Goal: Task Accomplishment & Management: Complete application form

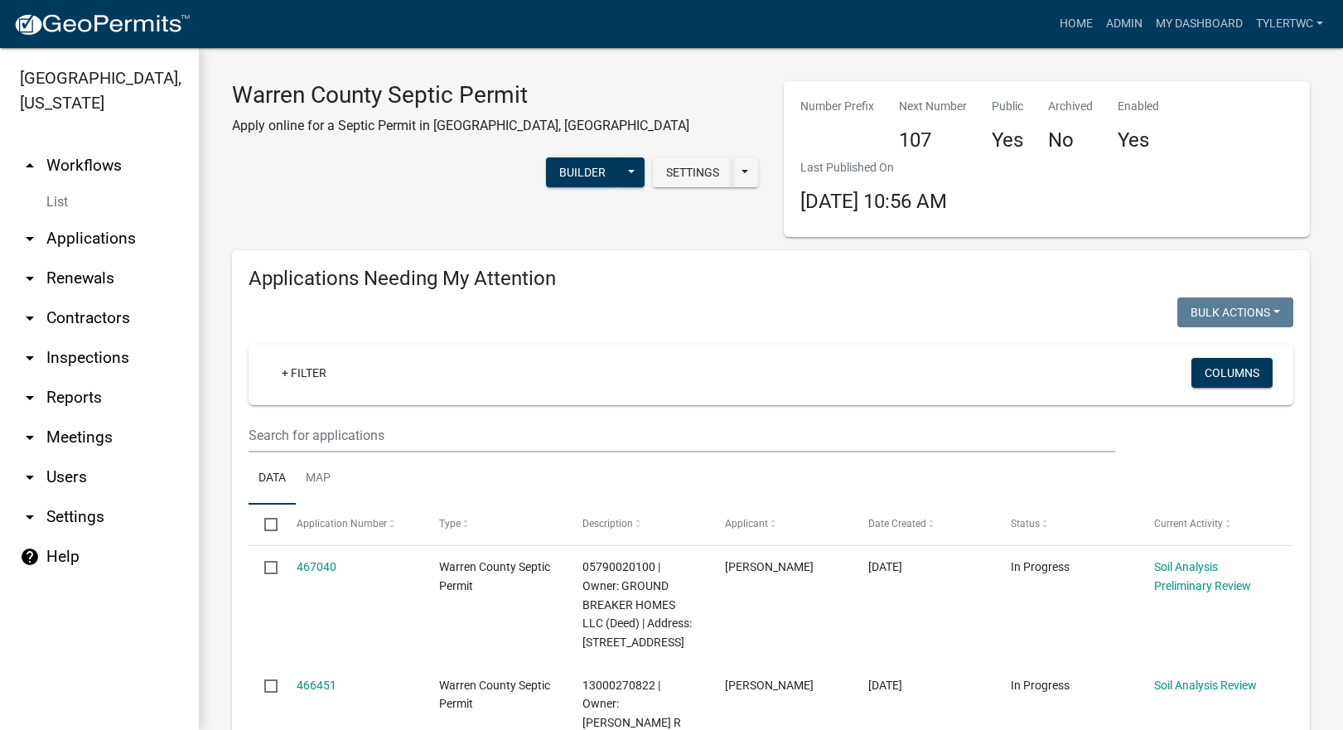
select select "2: 50"
select select "3: 100"
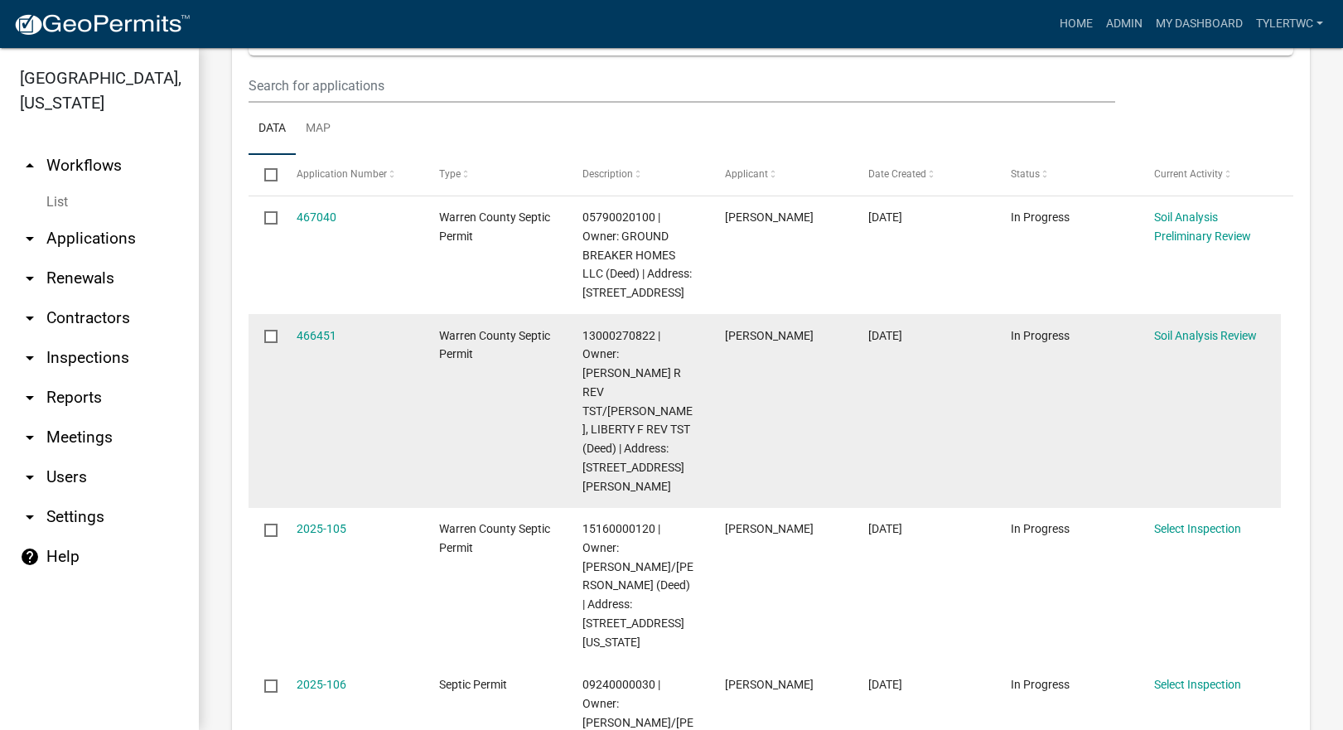
scroll to position [387, 0]
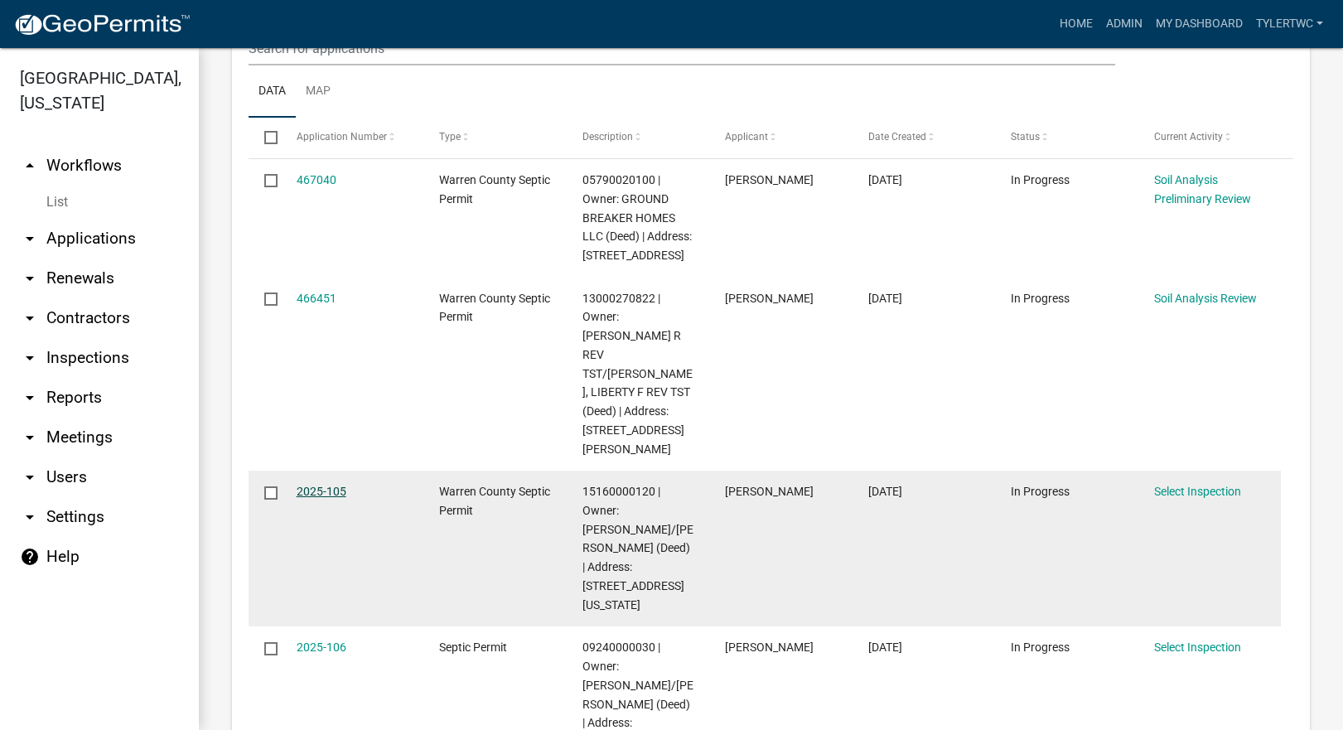
click at [310, 485] on link "2025-105" at bounding box center [322, 491] width 50 height 13
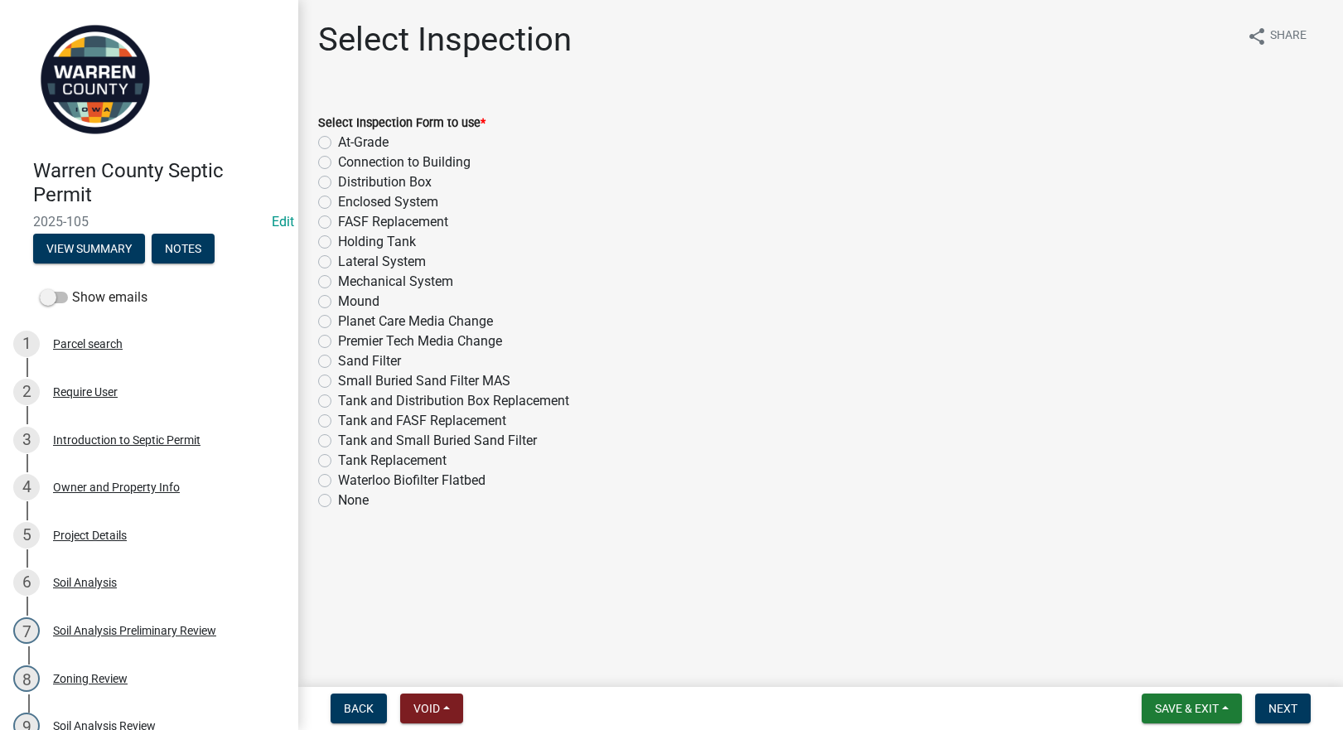
drag, startPoint x: 324, startPoint y: 360, endPoint x: 470, endPoint y: 399, distance: 151.0
click at [338, 360] on label "Sand Filter" at bounding box center [369, 361] width 63 height 20
click at [338, 360] on input "Sand Filter" at bounding box center [343, 356] width 11 height 11
radio input "true"
click at [1284, 705] on span "Next" at bounding box center [1283, 708] width 29 height 13
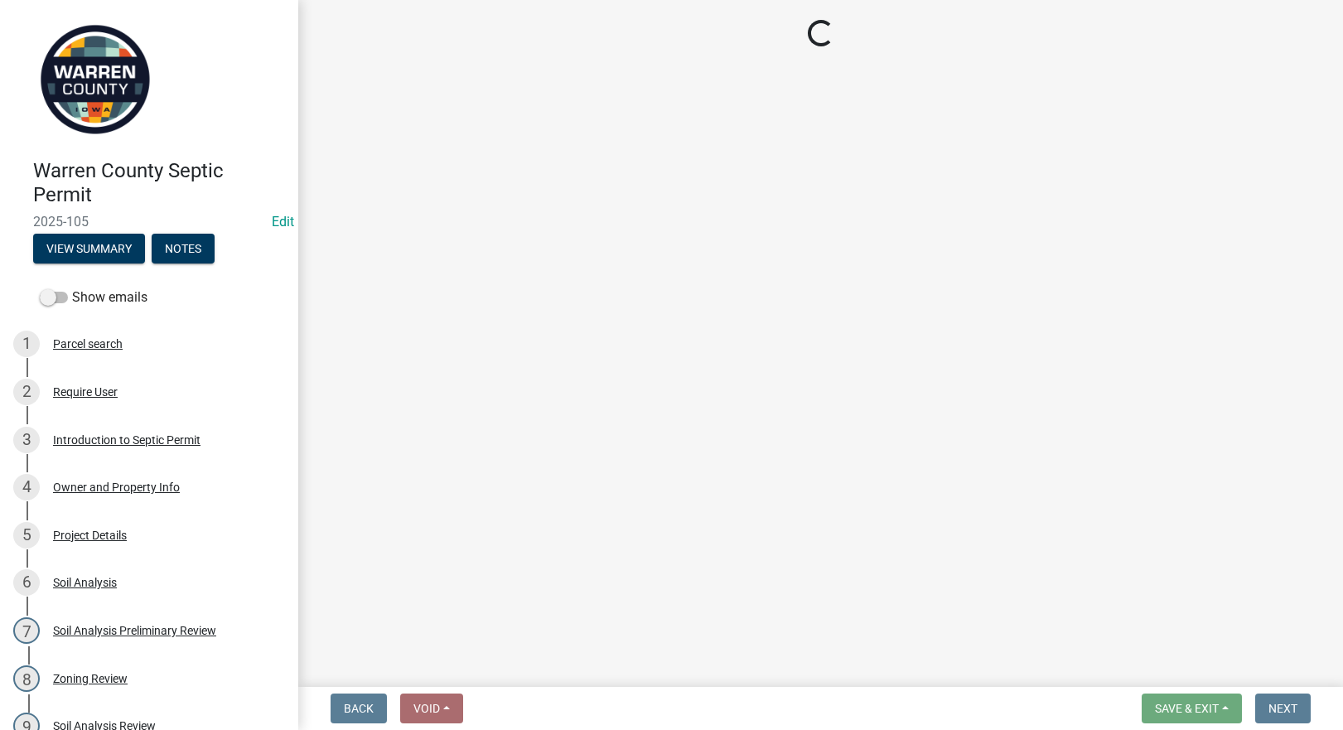
select select "d1e22d4f-68e7-4e9d-8701-604dd084f30f"
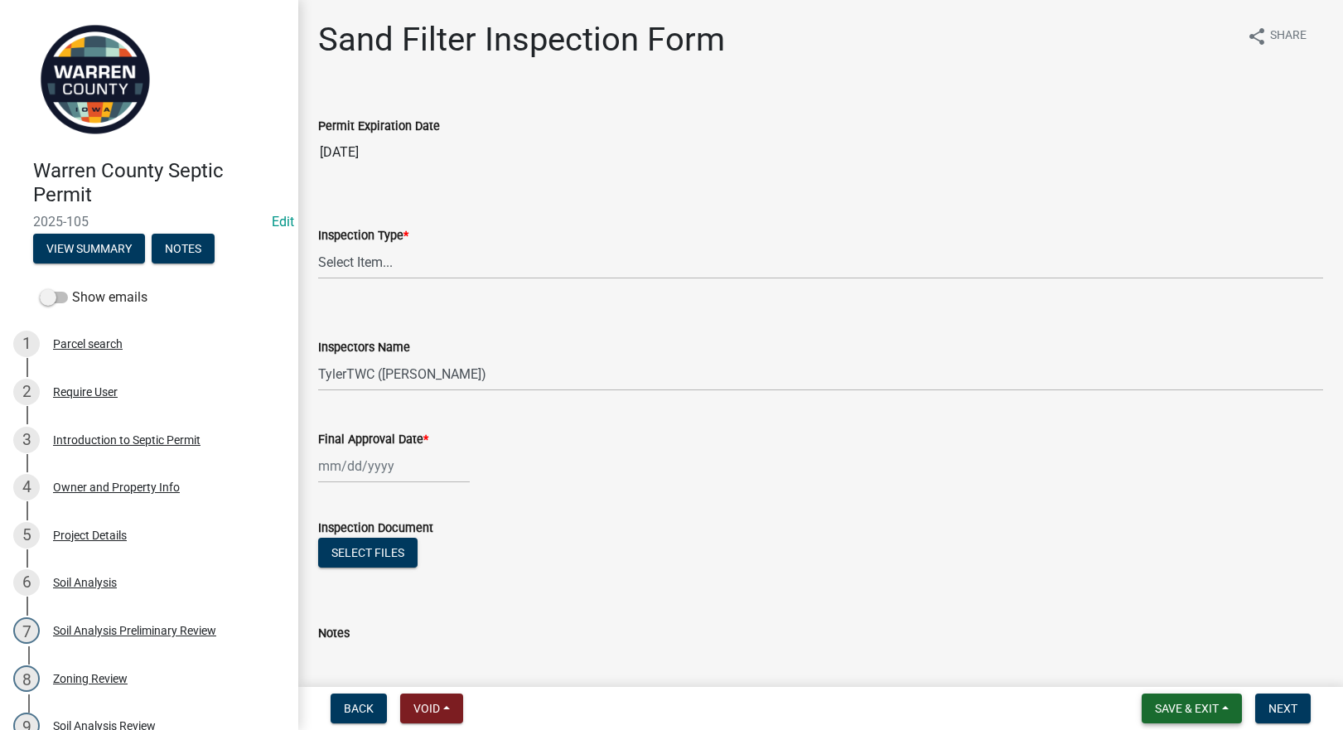
click at [1199, 704] on span "Save & Exit" at bounding box center [1187, 708] width 64 height 13
click at [1164, 662] on button "Save & Exit" at bounding box center [1176, 666] width 133 height 40
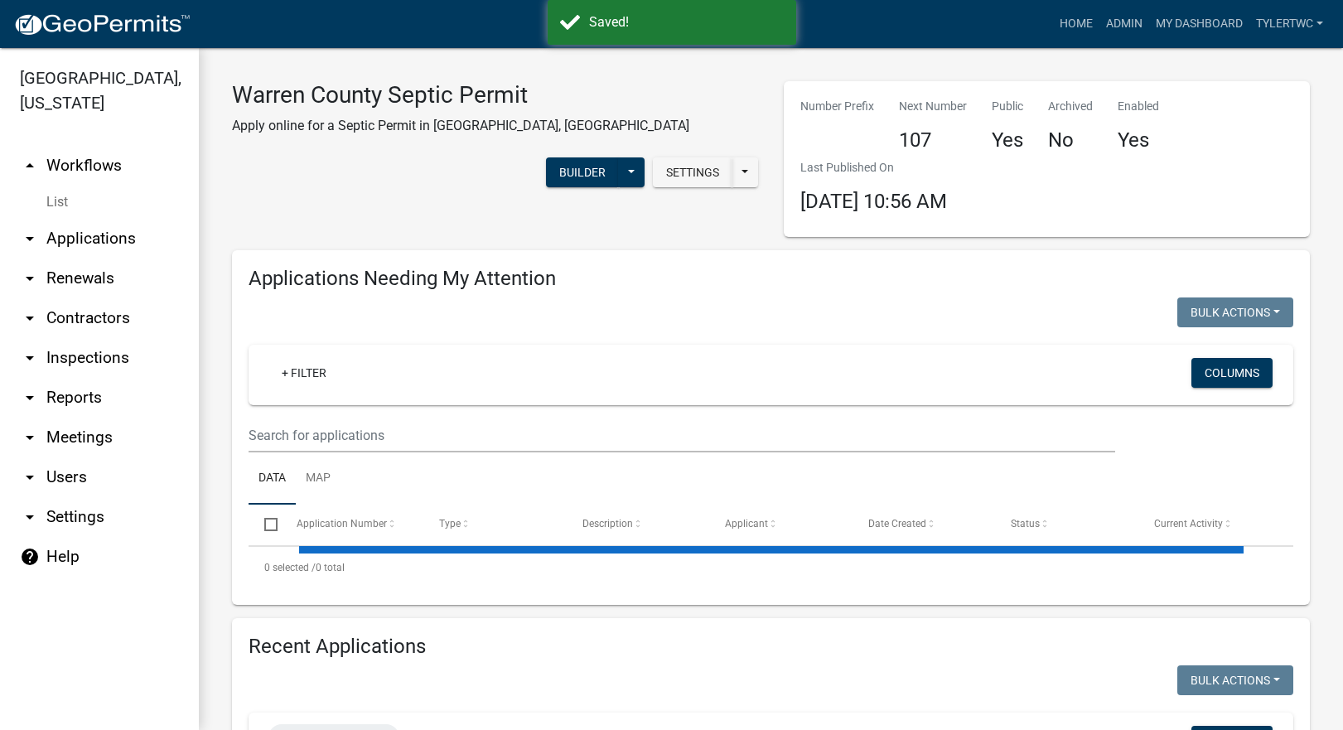
select select "2: 50"
select select "3: 100"
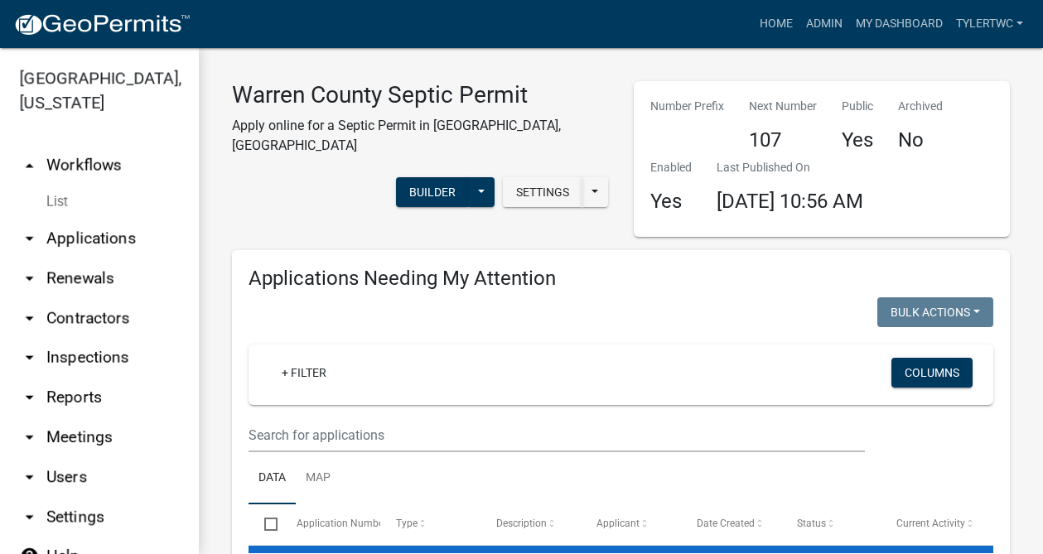
select select "3: 100"
select select "2: 50"
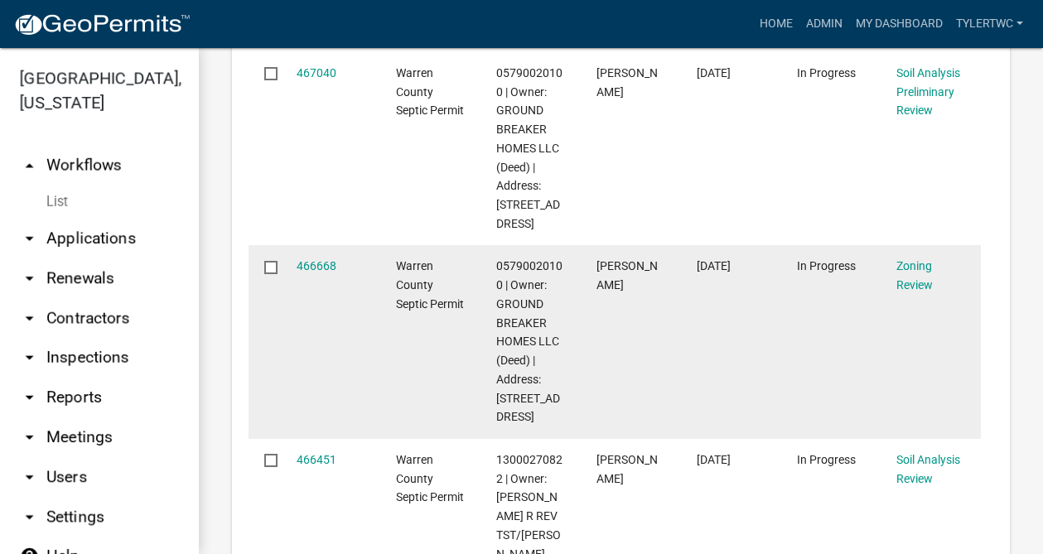
scroll to position [4927, 0]
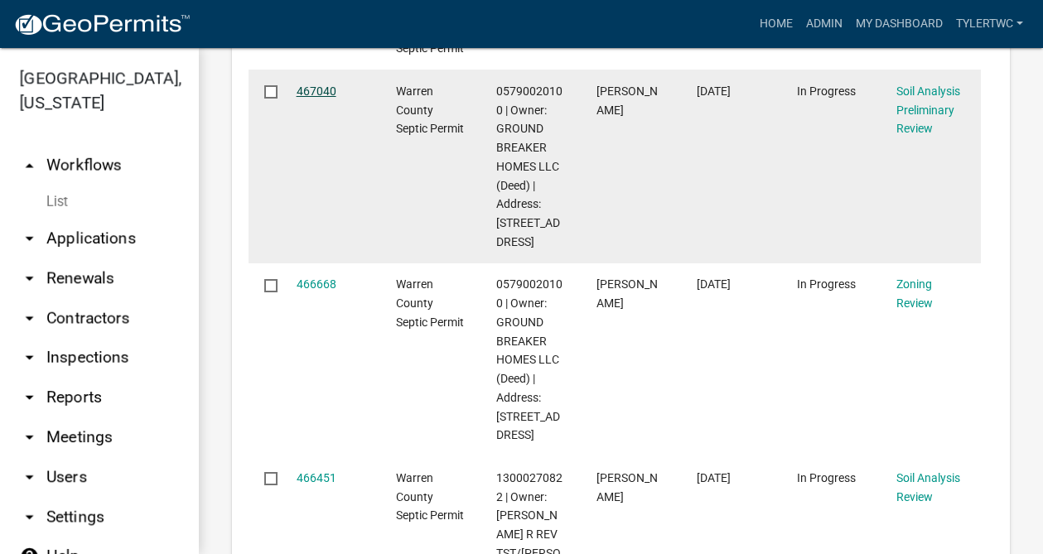
click at [307, 98] on link "467040" at bounding box center [317, 91] width 40 height 13
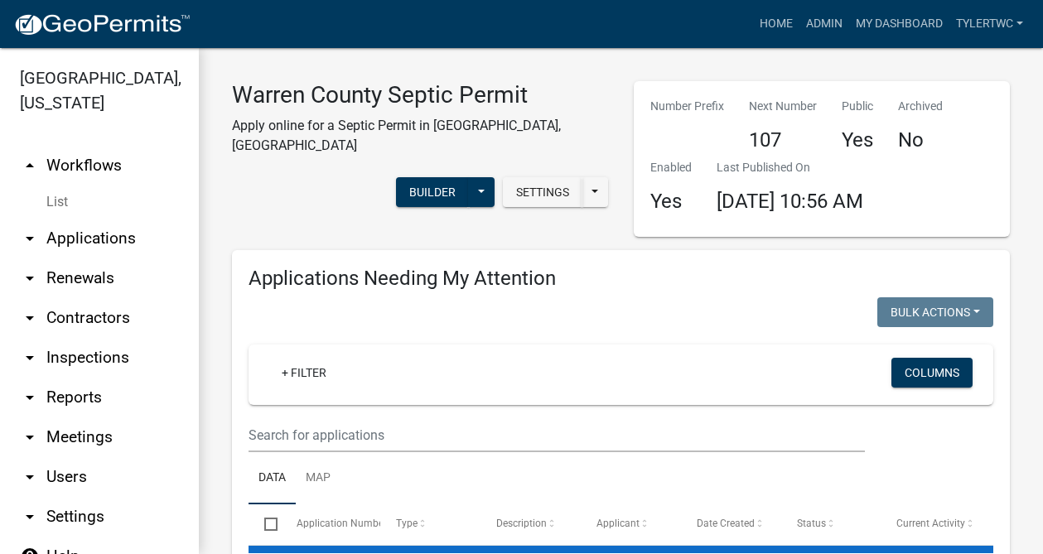
select select "3: 100"
select select "2: 50"
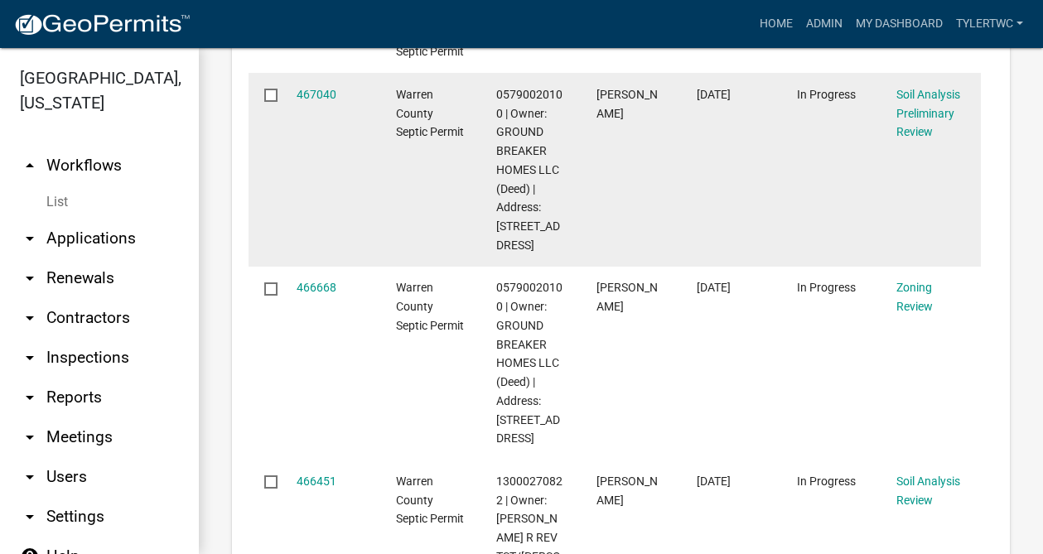
scroll to position [4924, 0]
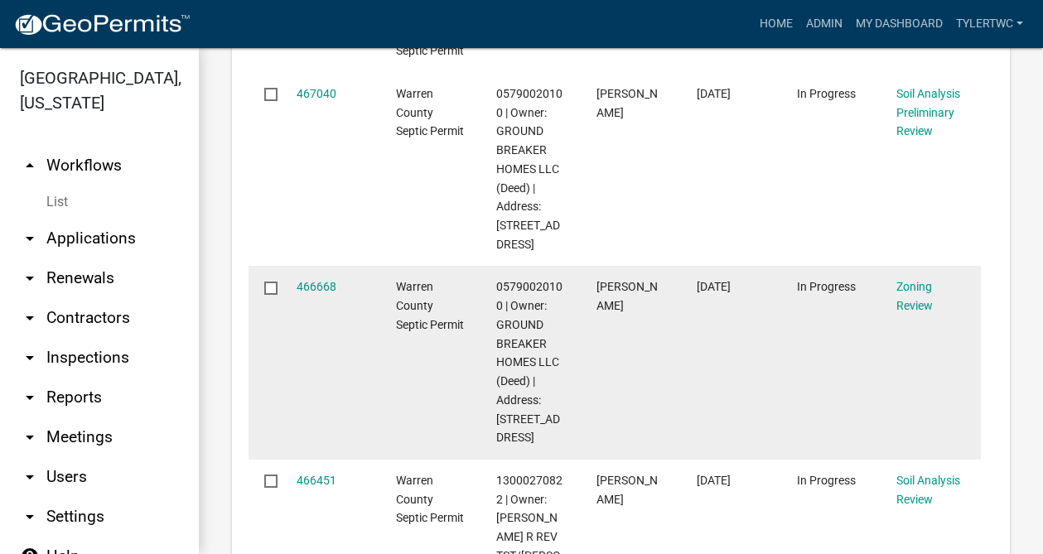
click at [271, 293] on input "checkbox" at bounding box center [269, 287] width 11 height 11
checkbox input "false"
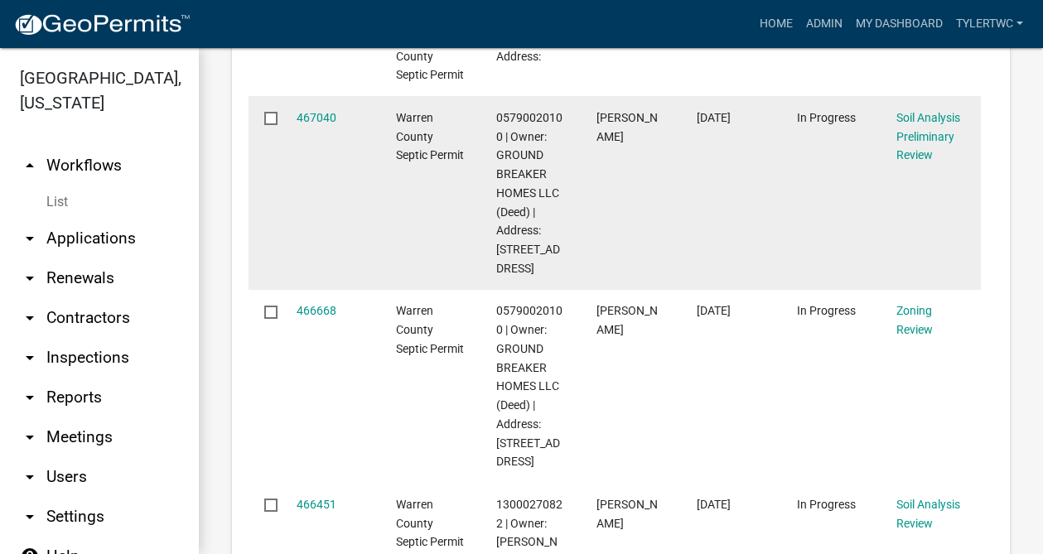
scroll to position [4899, 0]
